Goal: Task Accomplishment & Management: Use online tool/utility

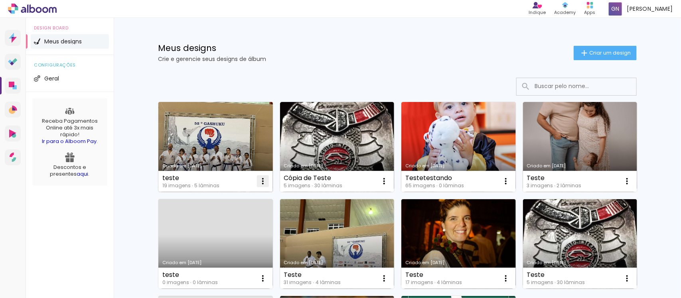
click at [255, 180] on paper-icon-button at bounding box center [263, 182] width 16 height 16
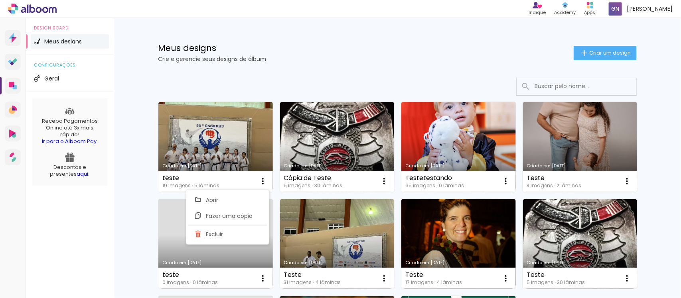
click at [213, 164] on div "Criado em [DATE]" at bounding box center [215, 166] width 107 height 4
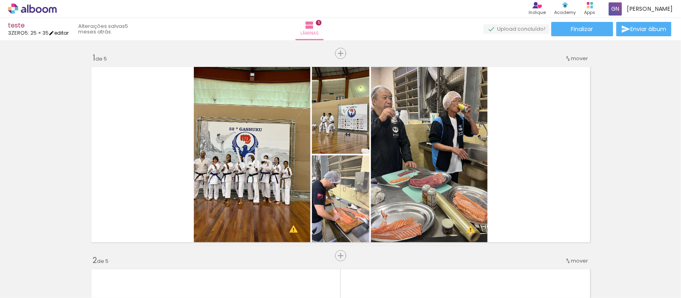
click at [60, 33] on link "editar" at bounding box center [59, 33] width 20 height 7
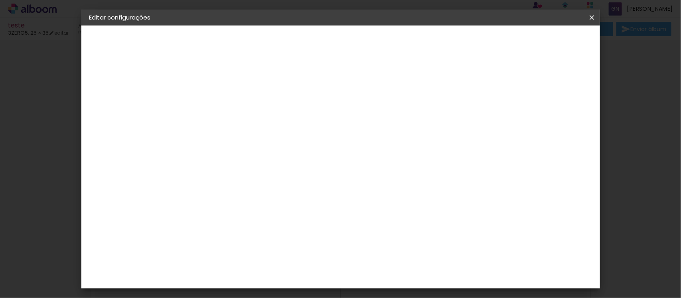
click at [126, 98] on div "3ZERO5" at bounding box center [116, 99] width 20 height 6
click at [280, 147] on input at bounding box center [240, 152] width 81 height 10
type input "dife"
type paper-input "dife"
click at [245, 180] on div "Diference" at bounding box center [229, 180] width 31 height 6
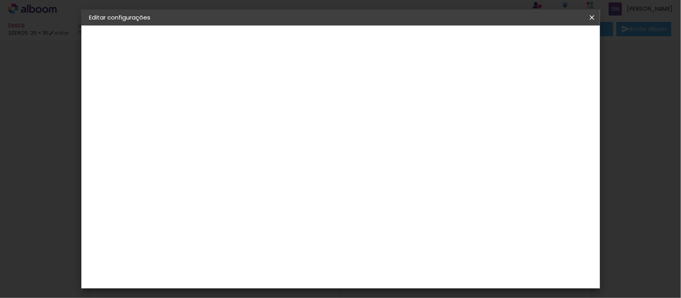
click at [245, 177] on div "Diference" at bounding box center [229, 180] width 31 height 6
click at [360, 46] on header "Fornecedor Escolha um fornecedor ou avance com o tamanho livre. Voltar Avançar" at bounding box center [272, 53] width 175 height 54
click at [348, 42] on paper-button "Avançar" at bounding box center [327, 43] width 39 height 14
click at [283, 120] on div "Opções disponíveis Encadernados Dbook Tamanho Escolha o tamanho" at bounding box center [240, 151] width 86 height 149
click at [251, 136] on input "text" at bounding box center [235, 139] width 31 height 12
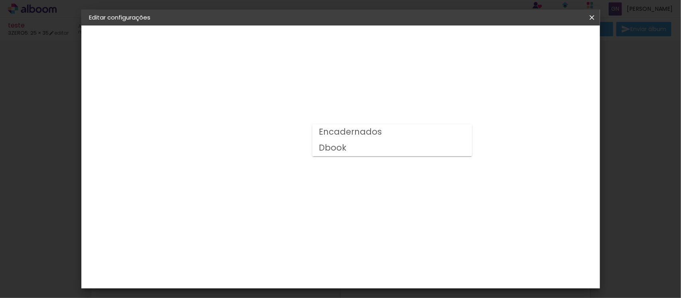
click at [277, 93] on div "Opções disponíveis Encadernados Dbook Tamanho Escolha o tamanho Modelo Escolha …" at bounding box center [240, 60] width 110 height 68
click at [263, 165] on div "Escolha o tamanho" at bounding box center [240, 182] width 46 height 37
click at [263, 166] on div "Escolha o tamanho" at bounding box center [240, 182] width 46 height 37
click at [312, 38] on div "Voltar Avançar" at bounding box center [271, 43] width 79 height 14
click at [112, 101] on div "Diference" at bounding box center [120, 99] width 28 height 6
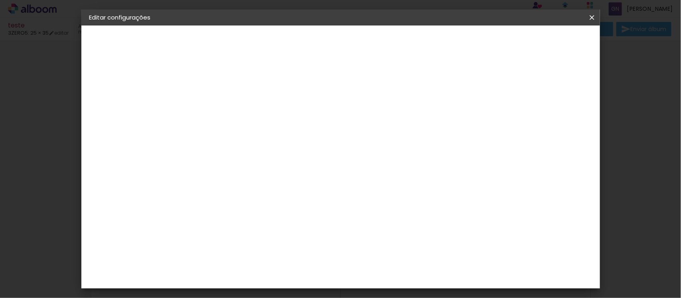
click at [0, 0] on slot "Tamanho Livre" at bounding box center [0, 0] width 0 height 0
click at [344, 167] on div "Sugerir uma encadernadora" at bounding box center [318, 166] width 49 height 13
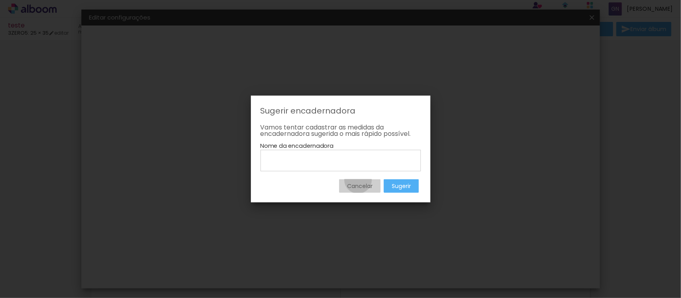
click at [358, 180] on paper-button "Cancelar" at bounding box center [359, 187] width 41 height 14
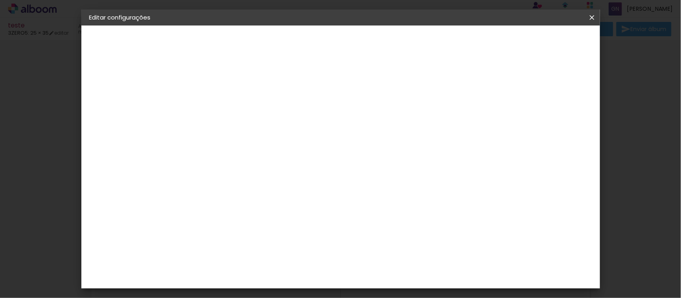
click at [348, 42] on paper-button "Avançar" at bounding box center [327, 43] width 39 height 14
click at [541, 43] on span "Salvar configurações" at bounding box center [511, 43] width 59 height 6
click at [541, 41] on span "Salvar configurações" at bounding box center [511, 43] width 59 height 6
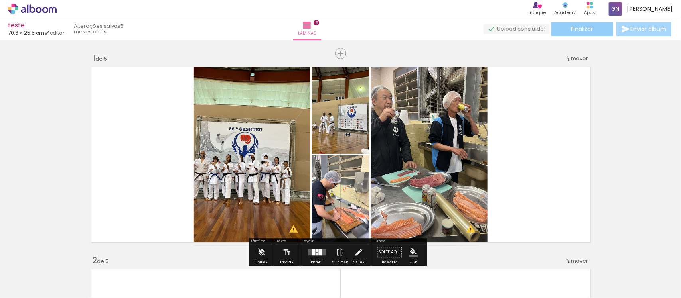
click at [589, 28] on span "Finalizar" at bounding box center [582, 29] width 22 height 6
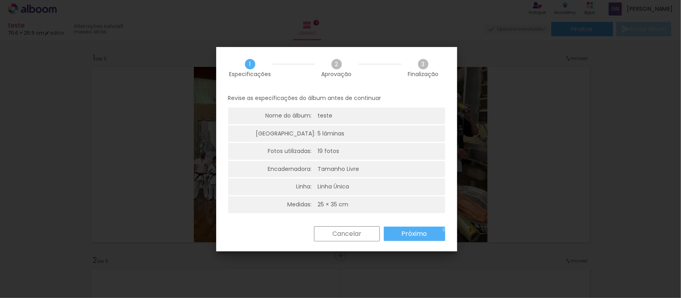
click at [445, 230] on paper-button "Próximo" at bounding box center [414, 234] width 61 height 14
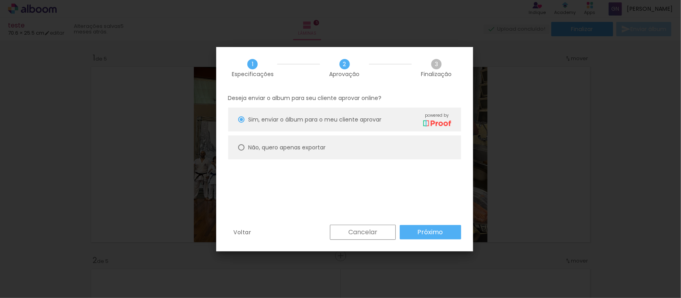
drag, startPoint x: 346, startPoint y: 152, endPoint x: 350, endPoint y: 158, distance: 7.5
click at [346, 152] on paper-radio-button "Não, quero apenas exportar" at bounding box center [344, 148] width 233 height 24
type paper-radio-button "on"
click at [0, 0] on slot "Próximo" at bounding box center [0, 0] width 0 height 0
type input "Alta, 300 DPI"
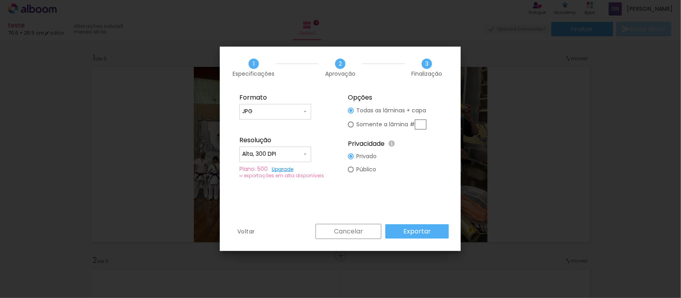
click at [371, 240] on div "Voltar Cancelar Exportar" at bounding box center [340, 237] width 241 height 27
click at [370, 230] on paper-button "Cancelar" at bounding box center [349, 231] width 66 height 15
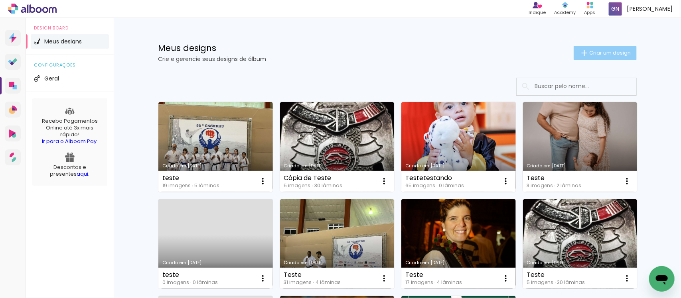
click at [574, 49] on paper-button "Criar um design" at bounding box center [605, 53] width 63 height 14
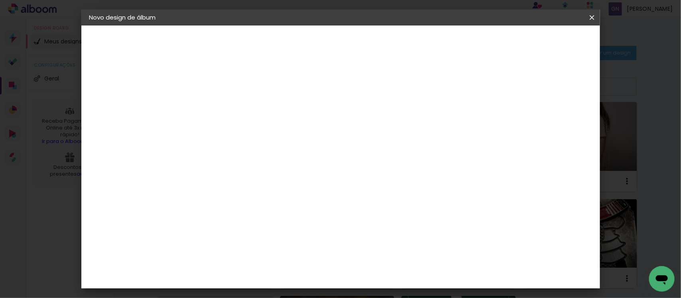
click at [0, 0] on div at bounding box center [0, 0] width 0 height 0
click at [220, 103] on input at bounding box center [220, 107] width 0 height 12
click at [220, 107] on input at bounding box center [220, 107] width 0 height 12
click at [220, 106] on input "uyfull" at bounding box center [220, 107] width 0 height 12
type input "uyfull"
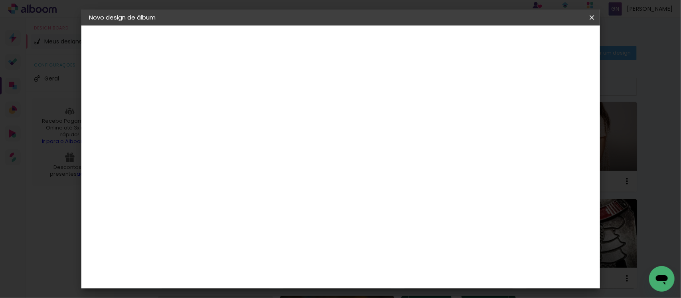
type paper-input "uyfull"
click at [0, 0] on iron-pages "Preenchendo título... uyfull" at bounding box center [0, 0] width 0 height 0
click at [0, 0] on div "2. Especificações" at bounding box center [0, 0] width 0 height 0
drag, startPoint x: 122, startPoint y: 150, endPoint x: 120, endPoint y: 142, distance: 8.0
click at [120, 49] on div "1. Informações Preenchendo título... uyfull 2. Especificações Fornecedor Escolh…" at bounding box center [133, 38] width 104 height 24
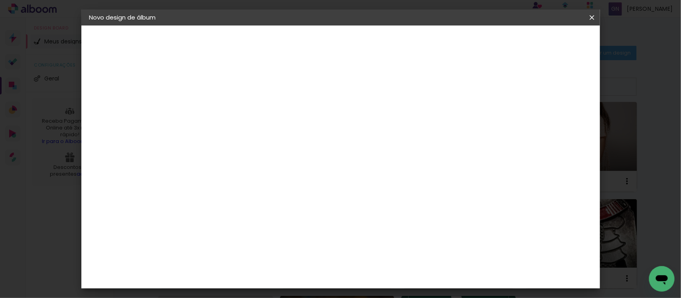
click at [0, 0] on div at bounding box center [0, 0] width 0 height 0
click at [146, 49] on div "1. Informações Preenchendo título... uyfull 2. Especificações Fornecedor Escolh…" at bounding box center [133, 38] width 104 height 24
click at [0, 0] on header "Informações Dê um título ao seu álbum. Avançar" at bounding box center [0, 0] width 0 height 0
click at [0, 0] on slot "Avançar" at bounding box center [0, 0] width 0 height 0
click at [369, 118] on paper-item "Tamanho Livre" at bounding box center [330, 122] width 77 height 18
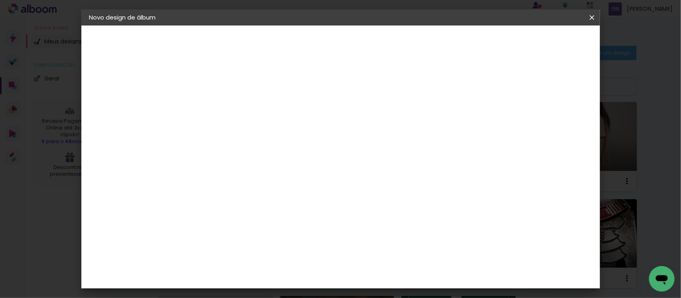
click at [247, 150] on input at bounding box center [240, 152] width 81 height 10
type input "difere"
type paper-input "difere"
click at [267, 174] on paper-item "Diference" at bounding box center [232, 181] width 70 height 18
click at [360, 49] on header "Fornecedor Escolha um fornecedor ou avance com o tamanho livre. Voltar Avançar" at bounding box center [272, 53] width 175 height 54
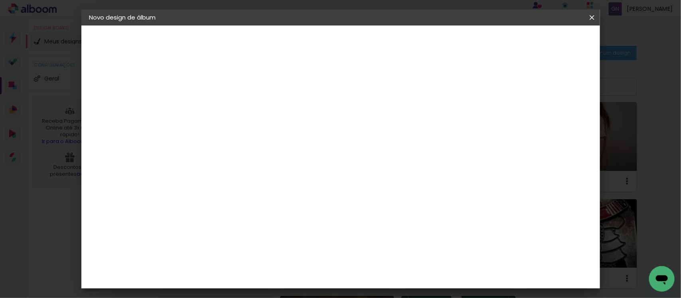
click at [348, 36] on paper-button "Avançar" at bounding box center [327, 43] width 39 height 14
click at [263, 129] on paper-input-container "Linha" at bounding box center [240, 139] width 46 height 20
click at [283, 181] on div "Opções disponíveis Encadernados Dbook Tamanho Escolha o tamanho" at bounding box center [240, 151] width 86 height 149
click at [283, 118] on div "Opções disponíveis Encadernados Dbook Tamanho Escolha o tamanho" at bounding box center [240, 151] width 86 height 149
click at [251, 133] on input "text" at bounding box center [235, 139] width 31 height 12
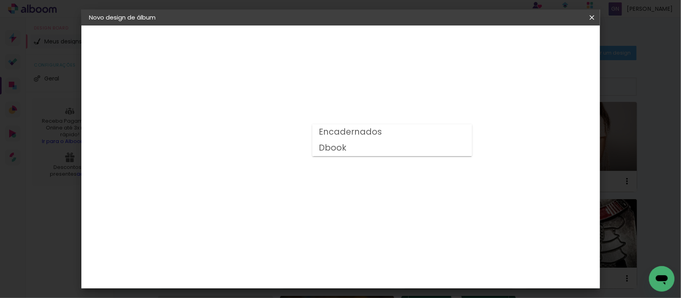
click at [350, 134] on div at bounding box center [392, 136] width 160 height 32
click at [0, 0] on slot "Encadernados" at bounding box center [0, 0] width 0 height 0
type input "Encadernados"
click at [274, 148] on span "20 × 25" at bounding box center [255, 158] width 37 height 21
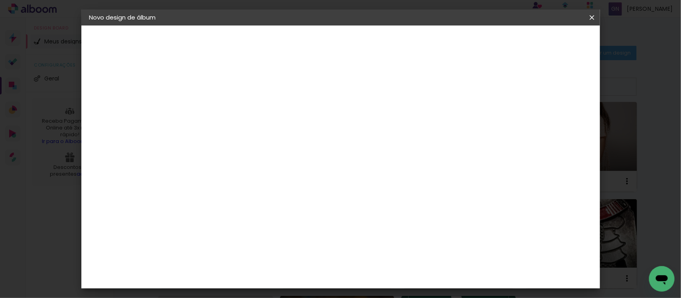
scroll to position [249, 0]
click at [274, 210] on span "20 × 20" at bounding box center [255, 220] width 37 height 21
click at [0, 0] on slot "Avançar" at bounding box center [0, 0] width 0 height 0
click at [613, 34] on iron-overlay-backdrop at bounding box center [340, 149] width 681 height 298
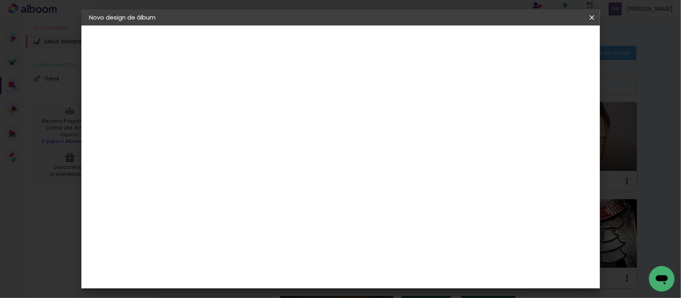
click at [385, 40] on span "Iniciar design" at bounding box center [372, 45] width 26 height 11
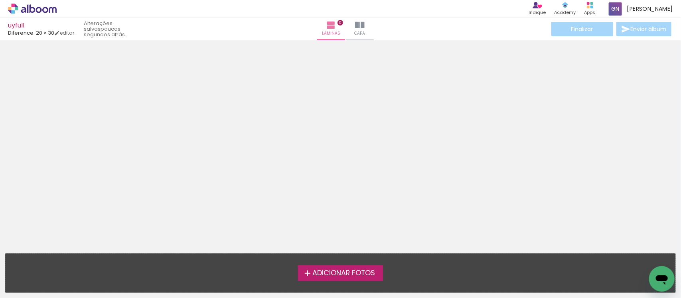
click at [314, 272] on span "Adicionar Fotos" at bounding box center [343, 273] width 63 height 7
click at [0, 0] on input "file" at bounding box center [0, 0] width 0 height 0
click at [341, 284] on div "Adicionar Fotos Solte suas fotos aqui..." at bounding box center [341, 273] width 670 height 39
click at [342, 275] on span "Adicionar Fotos" at bounding box center [343, 273] width 63 height 7
click at [0, 0] on input "file" at bounding box center [0, 0] width 0 height 0
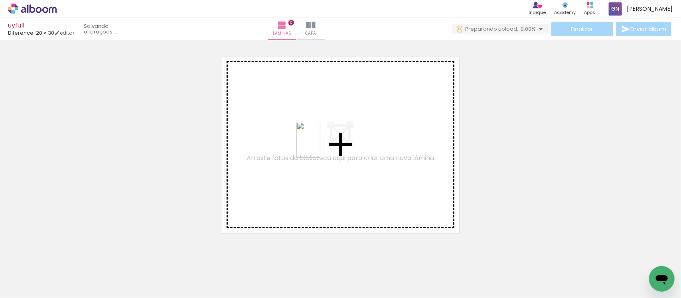
drag, startPoint x: 261, startPoint y: 277, endPoint x: 320, endPoint y: 146, distance: 143.9
click at [320, 146] on quentale-workspace at bounding box center [340, 149] width 681 height 298
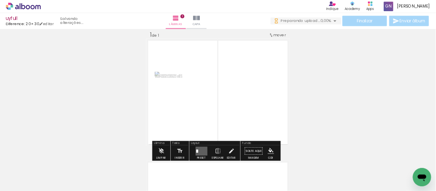
scroll to position [10, 0]
click at [226, 104] on quentale-layouter at bounding box center [302, 128] width 199 height 150
click at [236, 157] on paper-item at bounding box center [240, 156] width 14 height 6
click at [326, 126] on quentale-layouter at bounding box center [302, 128] width 199 height 150
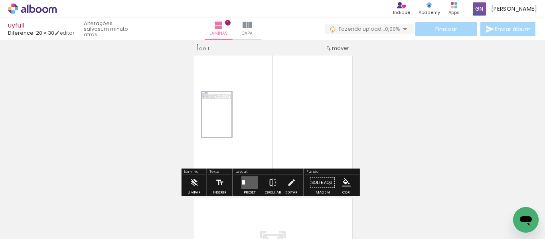
scroll to position [10, 0]
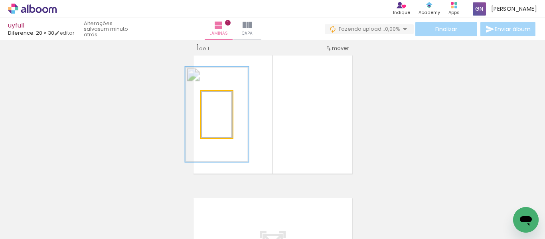
drag, startPoint x: 223, startPoint y: 102, endPoint x: 246, endPoint y: 102, distance: 23.1
click at [246, 102] on quentale-layouter at bounding box center [272, 114] width 163 height 123
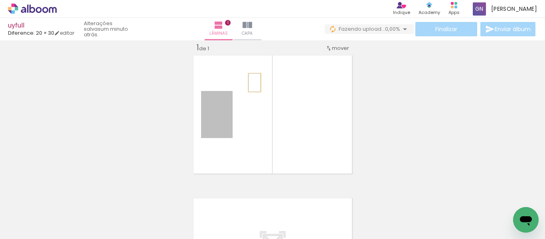
drag, startPoint x: 229, startPoint y: 92, endPoint x: 254, endPoint y: 83, distance: 26.9
click at [254, 83] on quentale-layouter at bounding box center [272, 114] width 163 height 123
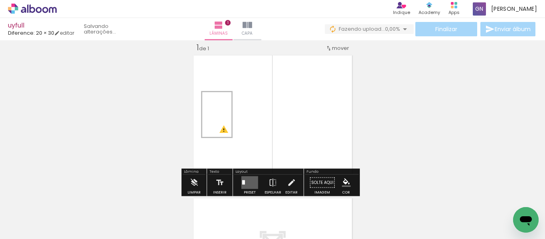
click at [257, 181] on div at bounding box center [250, 183] width 22 height 16
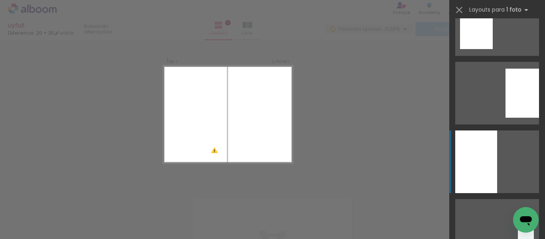
scroll to position [239, 0]
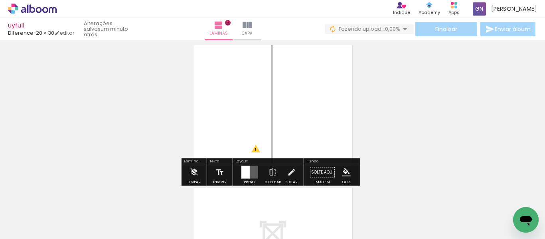
scroll to position [0, 0]
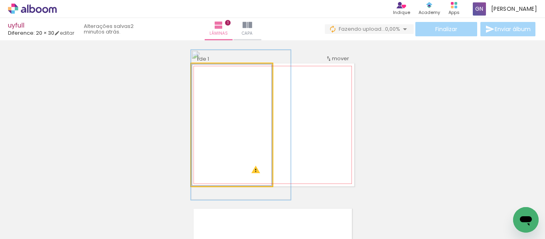
drag, startPoint x: 238, startPoint y: 73, endPoint x: 213, endPoint y: 74, distance: 24.4
type paper-slider "122"
click at [213, 74] on div at bounding box center [216, 71] width 7 height 7
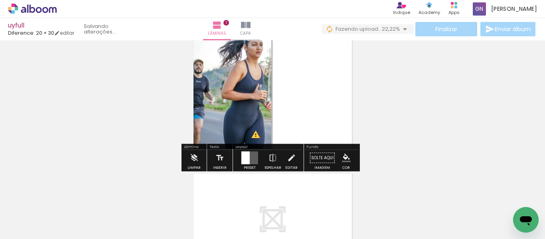
scroll to position [8, 0]
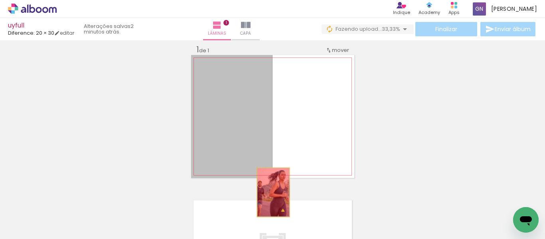
drag, startPoint x: 238, startPoint y: 117, endPoint x: 270, endPoint y: 192, distance: 82.3
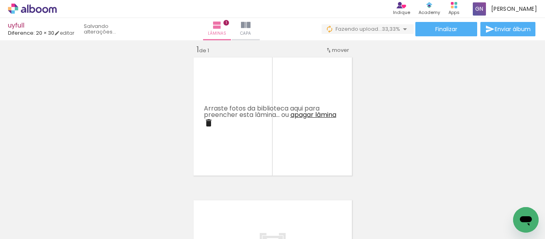
click at [333, 228] on quentale-thumb at bounding box center [348, 212] width 45 height 46
click at [100, 224] on quentale-thumb at bounding box center [79, 212] width 45 height 46
click at [95, 214] on quentale-thumb at bounding box center [79, 212] width 45 height 46
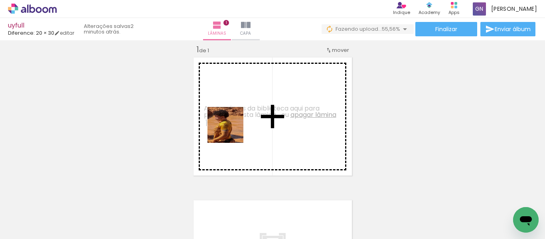
drag, startPoint x: 138, startPoint y: 210, endPoint x: 231, endPoint y: 131, distance: 122.6
click at [231, 131] on quentale-workspace at bounding box center [272, 119] width 545 height 239
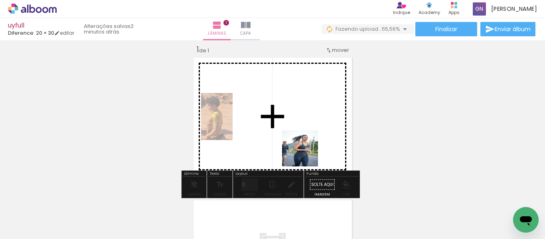
drag, startPoint x: 271, startPoint y: 214, endPoint x: 315, endPoint y: 215, distance: 44.3
click at [322, 122] on quentale-workspace at bounding box center [272, 119] width 545 height 239
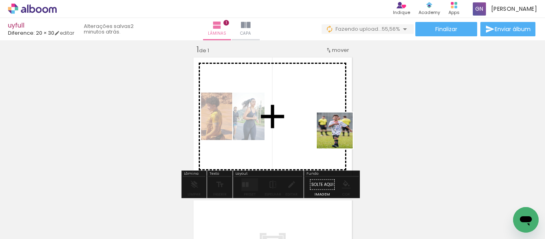
drag, startPoint x: 312, startPoint y: 216, endPoint x: 341, endPoint y: 126, distance: 93.9
click at [341, 126] on quentale-workspace at bounding box center [272, 119] width 545 height 239
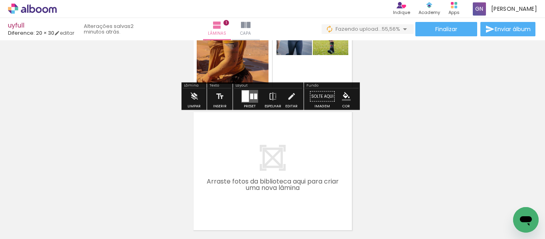
scroll to position [168, 0]
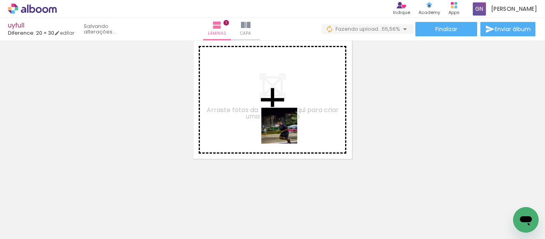
drag, startPoint x: 350, startPoint y: 219, endPoint x: 277, endPoint y: 124, distance: 119.3
click at [277, 124] on quentale-workspace at bounding box center [272, 119] width 545 height 239
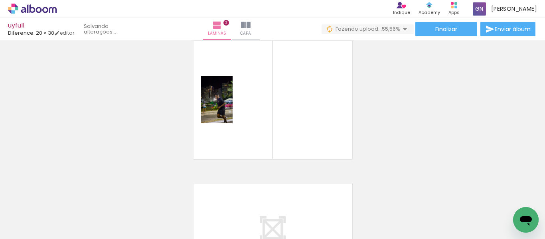
scroll to position [153, 0]
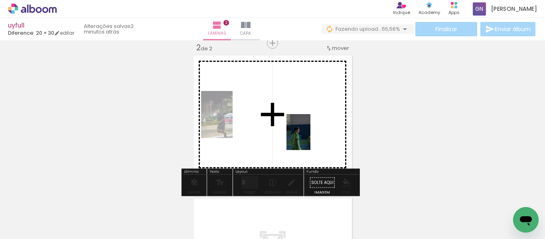
drag, startPoint x: 386, startPoint y: 211, endPoint x: 304, endPoint y: 135, distance: 112.1
click at [307, 135] on quentale-workspace at bounding box center [272, 119] width 545 height 239
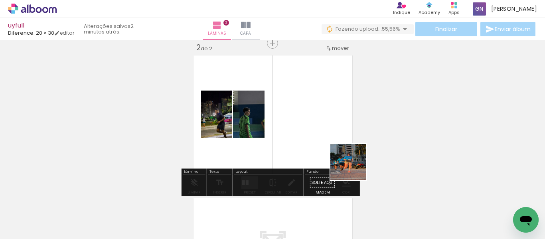
drag, startPoint x: 401, startPoint y: 189, endPoint x: 322, endPoint y: 84, distance: 131.4
click at [306, 119] on quentale-workspace at bounding box center [272, 119] width 545 height 239
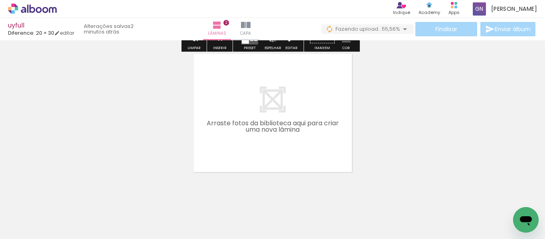
scroll to position [311, 0]
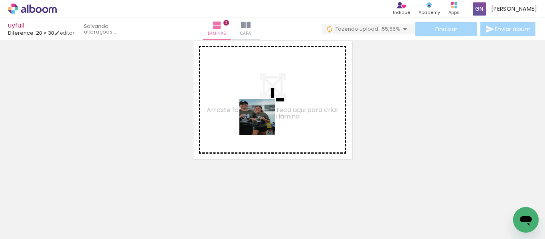
click at [263, 122] on quentale-workspace at bounding box center [272, 119] width 545 height 239
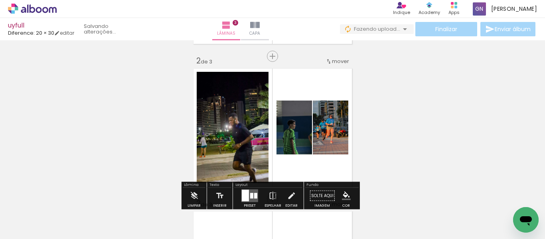
scroll to position [97, 0]
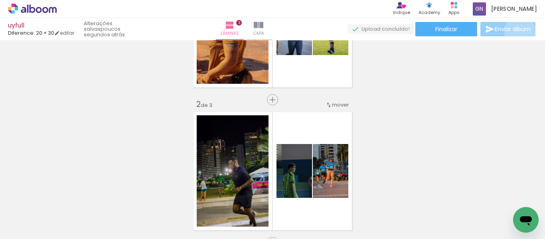
click at [518, 32] on span "Enviar álbum" at bounding box center [513, 29] width 36 height 6
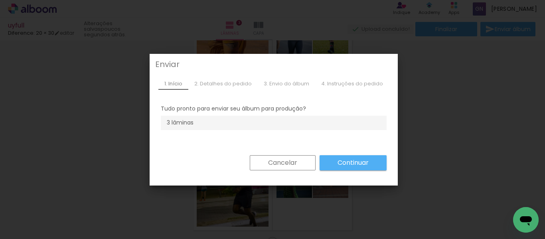
click at [222, 85] on div "2. Detalhes do pedido" at bounding box center [222, 84] width 69 height 12
click at [0, 0] on slot "Continuar" at bounding box center [0, 0] width 0 height 0
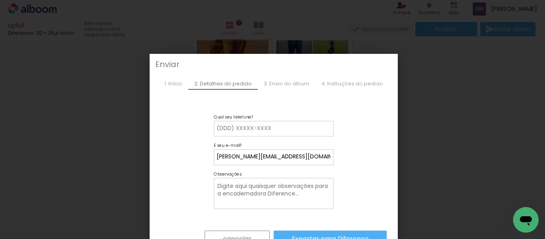
click at [286, 235] on paper-button "Exportar para Diference" at bounding box center [330, 239] width 113 height 17
click at [262, 132] on div at bounding box center [274, 132] width 114 height 1
type input "sRGAWGRWEV"
type paper-input "sRGAWGRWEV"
click at [0, 0] on slot "Exportar para Diference" at bounding box center [0, 0] width 0 height 0
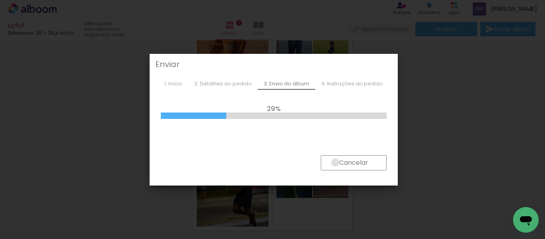
click at [332, 162] on paper-button "Cancelar" at bounding box center [354, 162] width 66 height 15
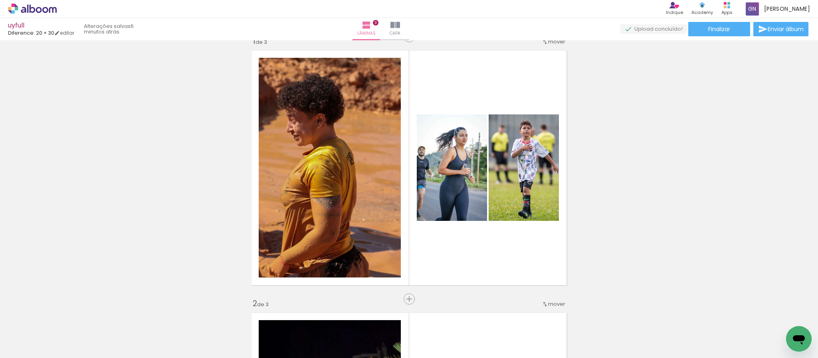
scroll to position [239, 0]
